Goal: Task Accomplishment & Management: Manage account settings

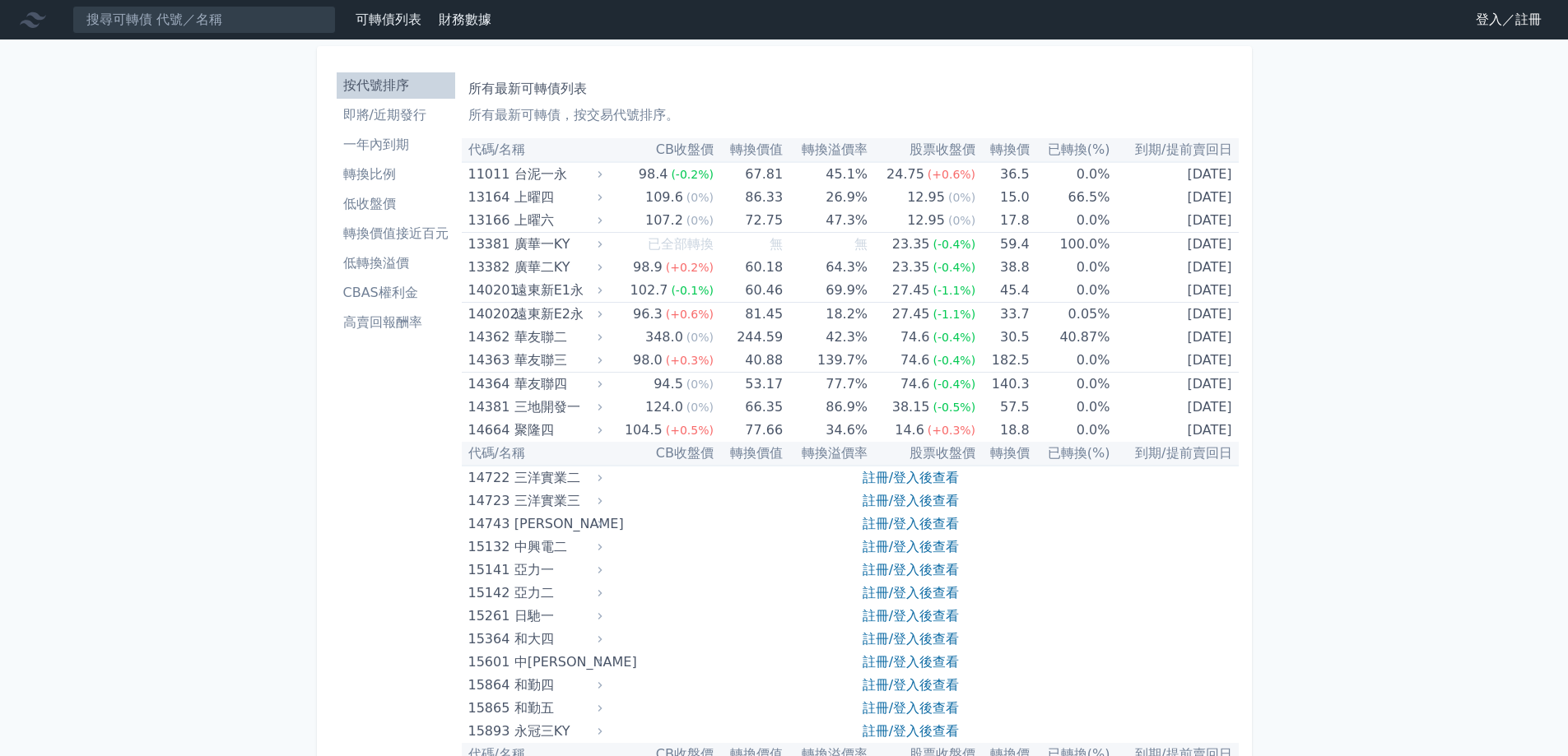
click at [1480, 22] on link "登入／註冊" at bounding box center [1508, 20] width 92 height 27
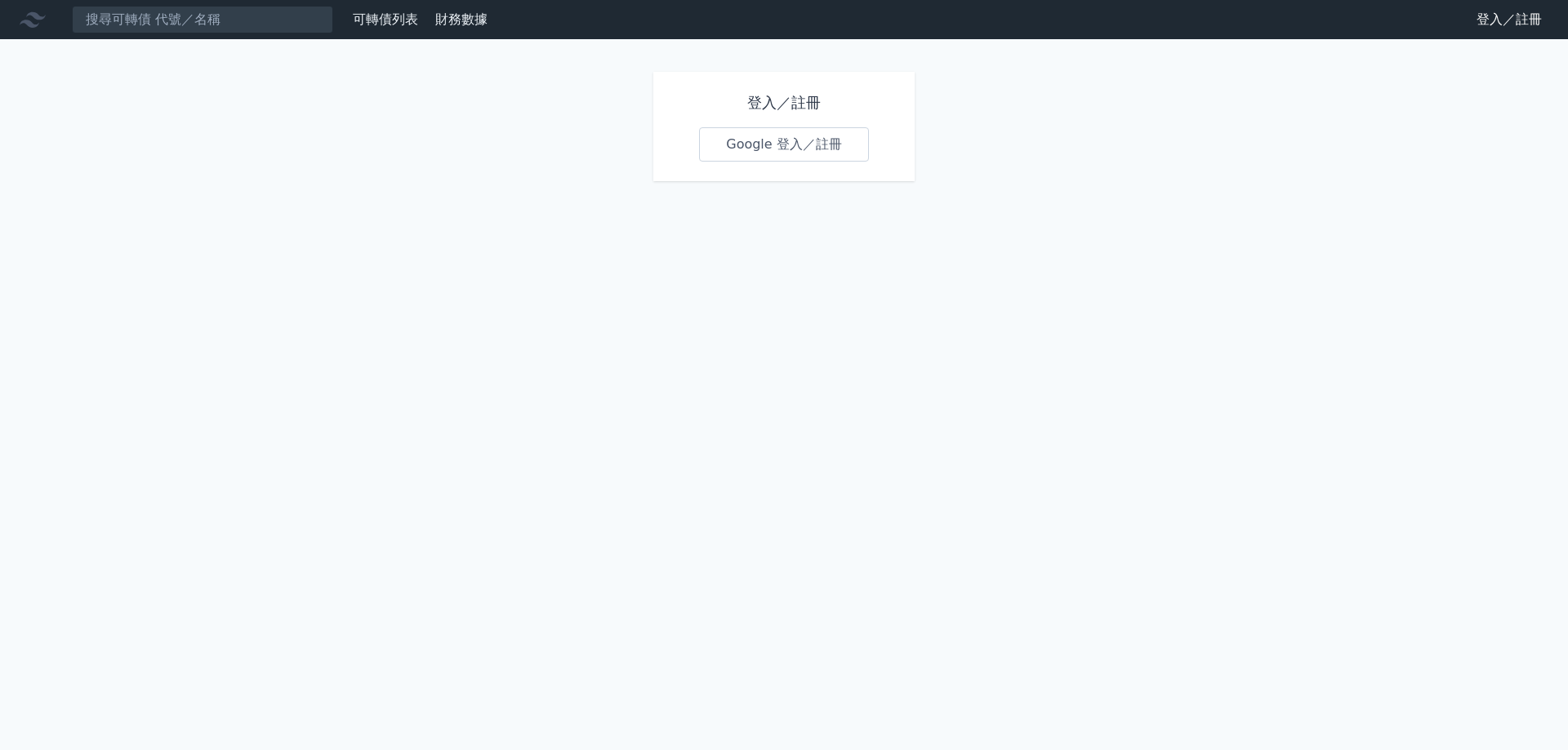
click at [756, 146] on link "Google 登入／註冊" at bounding box center [784, 145] width 170 height 34
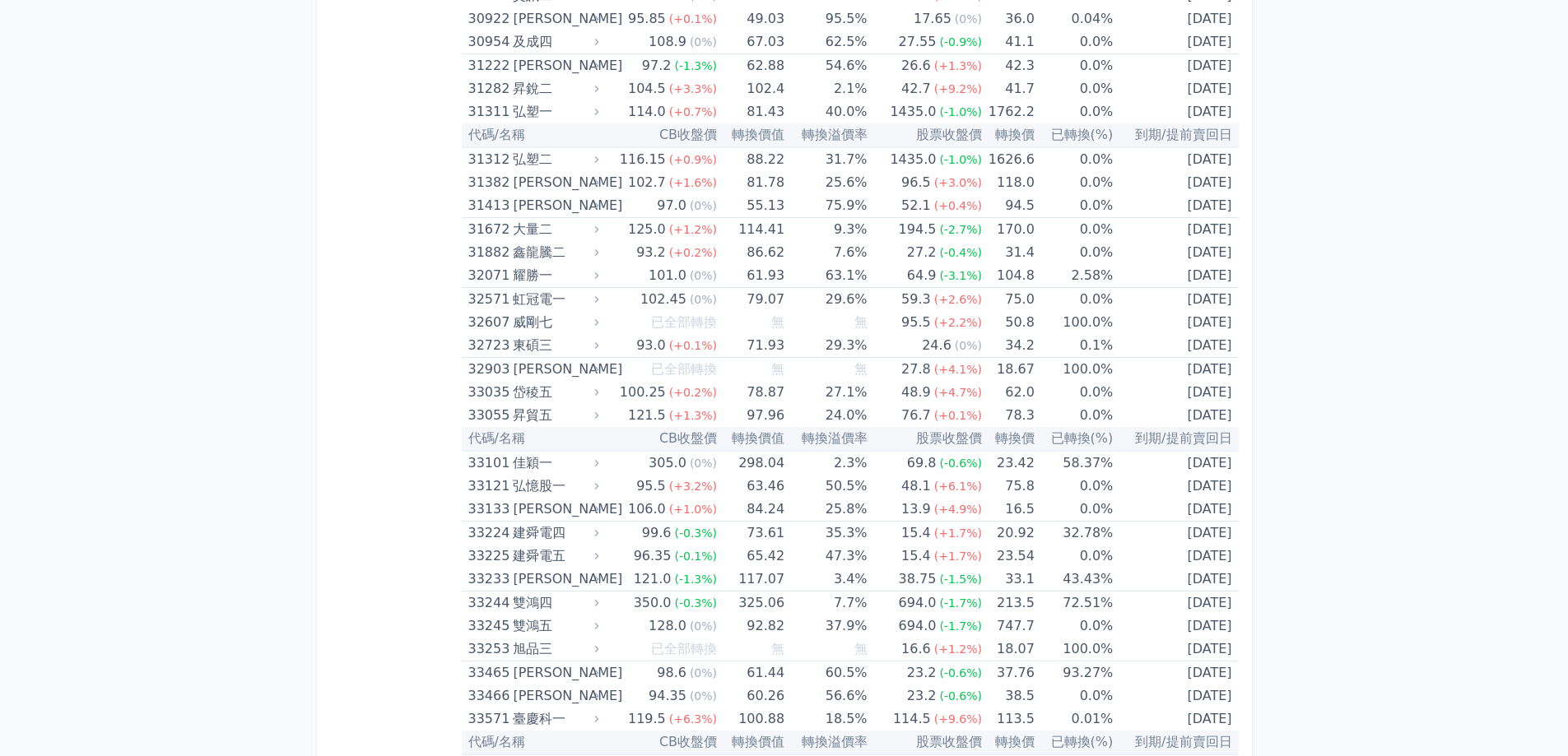
scroll to position [2626, 0]
